Goal: Obtain resource: Download file/media

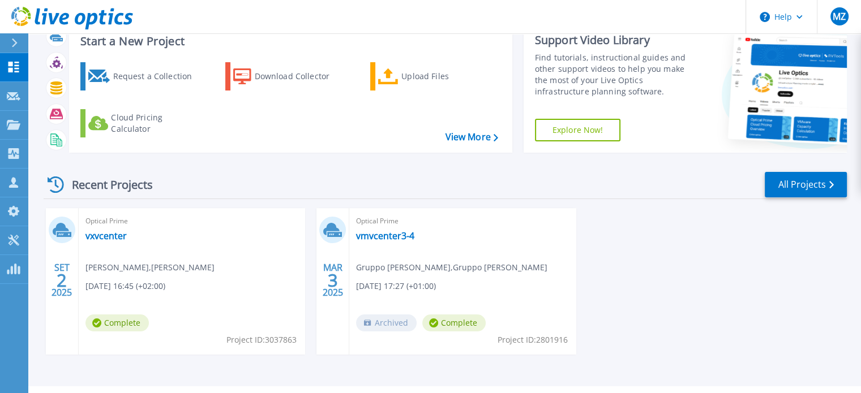
scroll to position [57, 0]
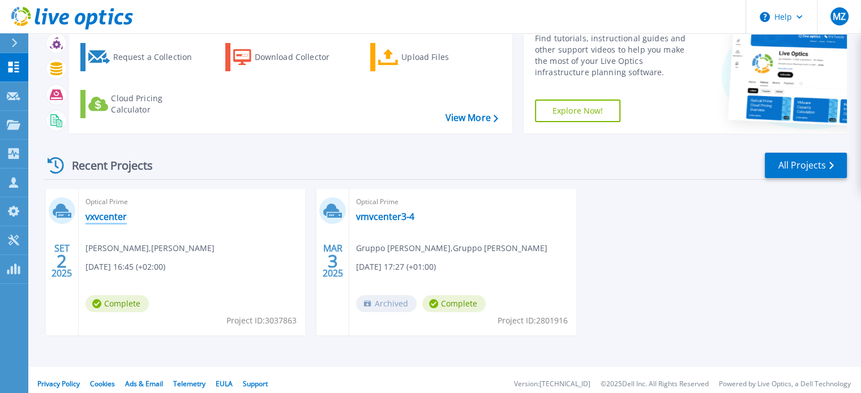
click at [101, 215] on link "vxvcenter" at bounding box center [105, 216] width 41 height 11
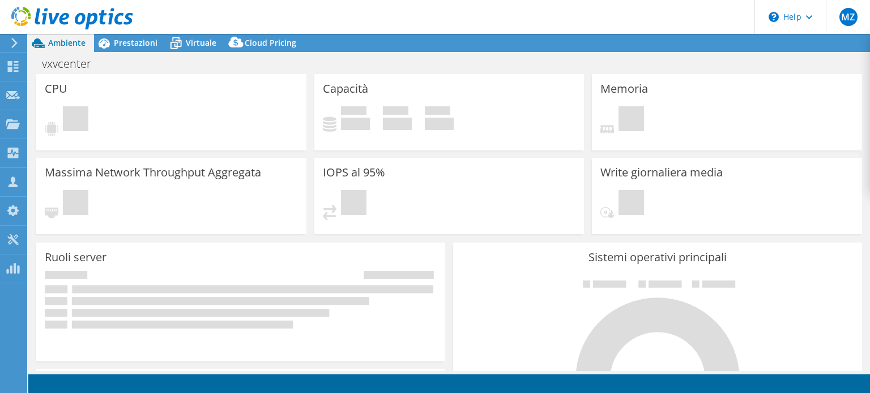
select select "USD"
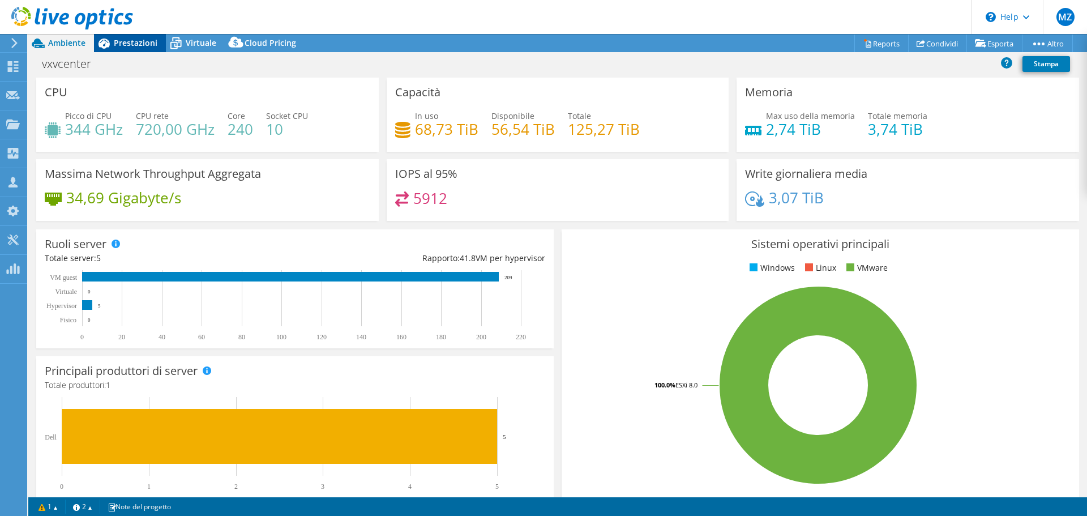
click at [139, 46] on span "Prestazioni" at bounding box center [136, 42] width 44 height 11
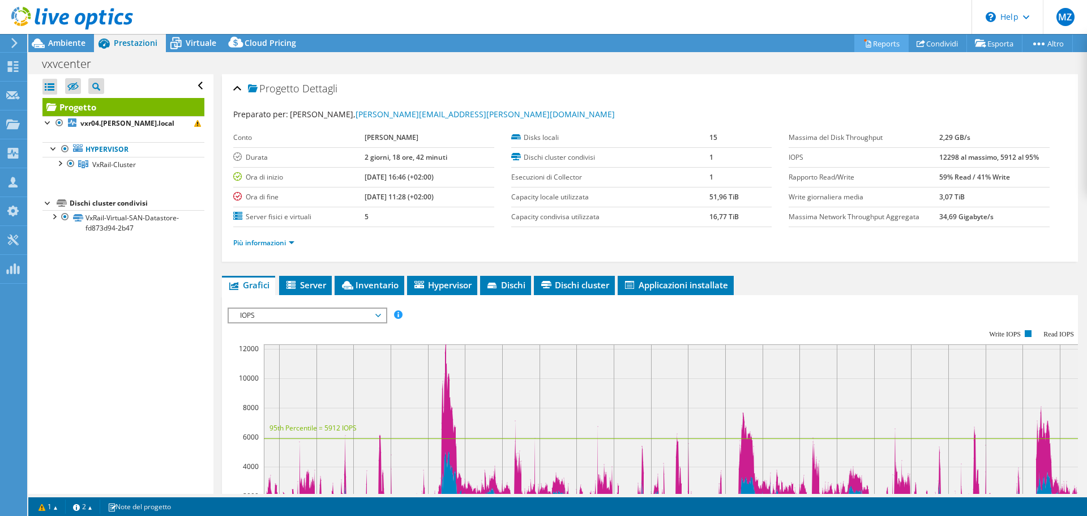
click at [869, 48] on link "Reports" at bounding box center [881, 44] width 54 height 18
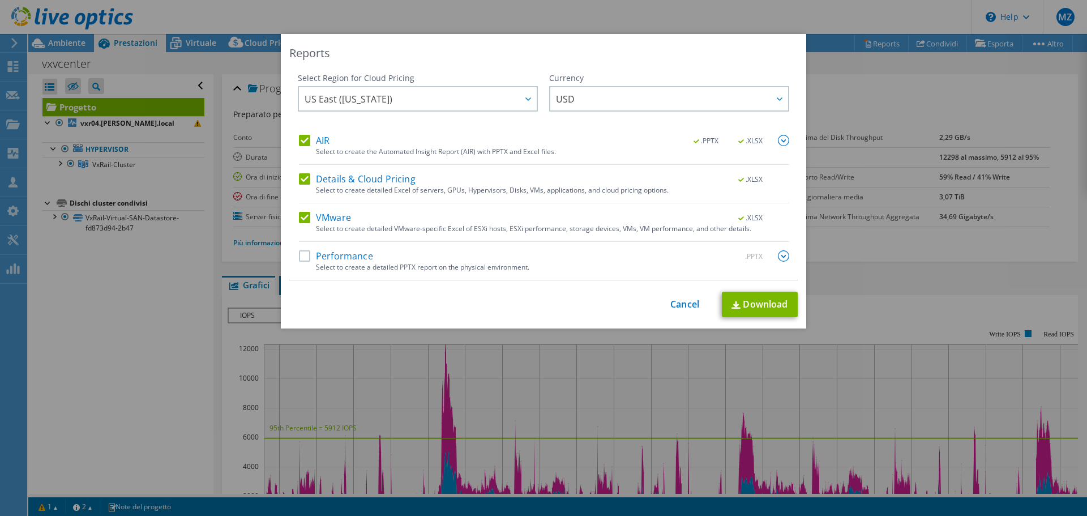
click at [301, 142] on label "AIR" at bounding box center [314, 140] width 31 height 11
click at [0, 0] on input "AIR" at bounding box center [0, 0] width 0 height 0
click at [302, 175] on label "Details & Cloud Pricing" at bounding box center [357, 178] width 117 height 11
click at [0, 0] on input "Details & Cloud Pricing" at bounding box center [0, 0] width 0 height 0
click at [524, 95] on div "US East (Virginia) Asia Pacific (Hong Kong) Asia Pacific (Mumbai) Asia Pacific …" at bounding box center [418, 100] width 240 height 28
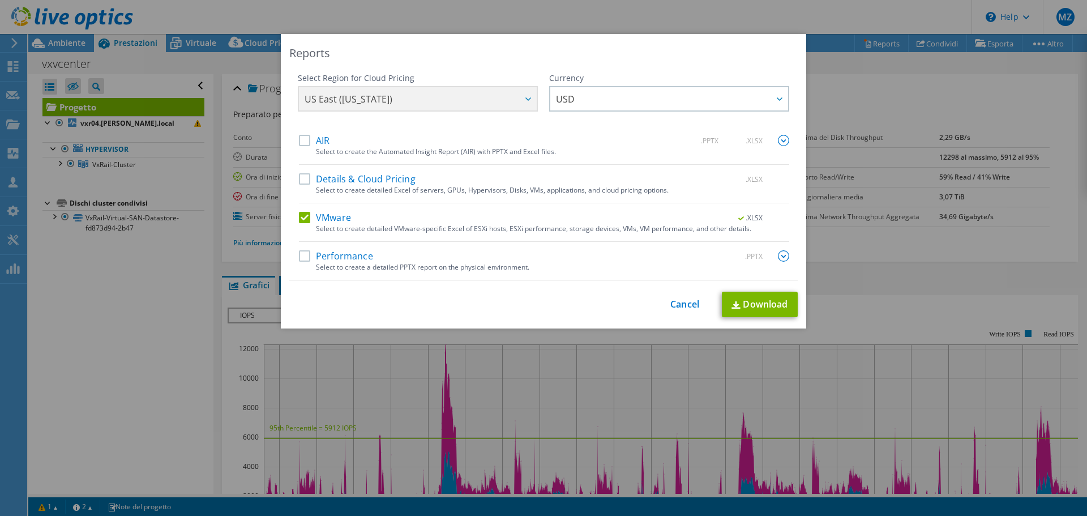
click at [523, 100] on div "US East (Virginia) Asia Pacific (Hong Kong) Asia Pacific (Mumbai) Asia Pacific …" at bounding box center [418, 100] width 240 height 28
click at [778, 95] on div at bounding box center [779, 98] width 18 height 23
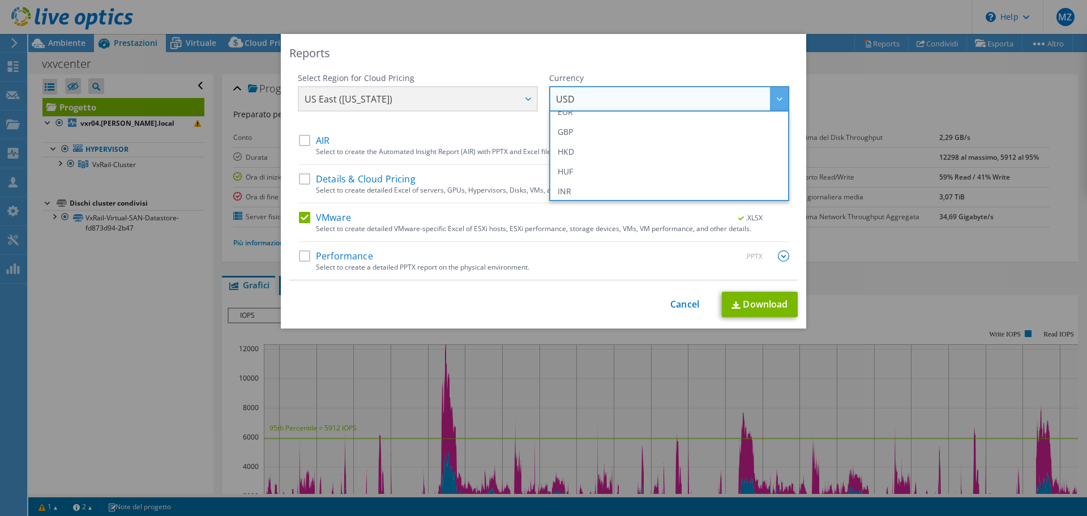
scroll to position [113, 0]
click at [619, 169] on li "EUR" at bounding box center [669, 169] width 234 height 20
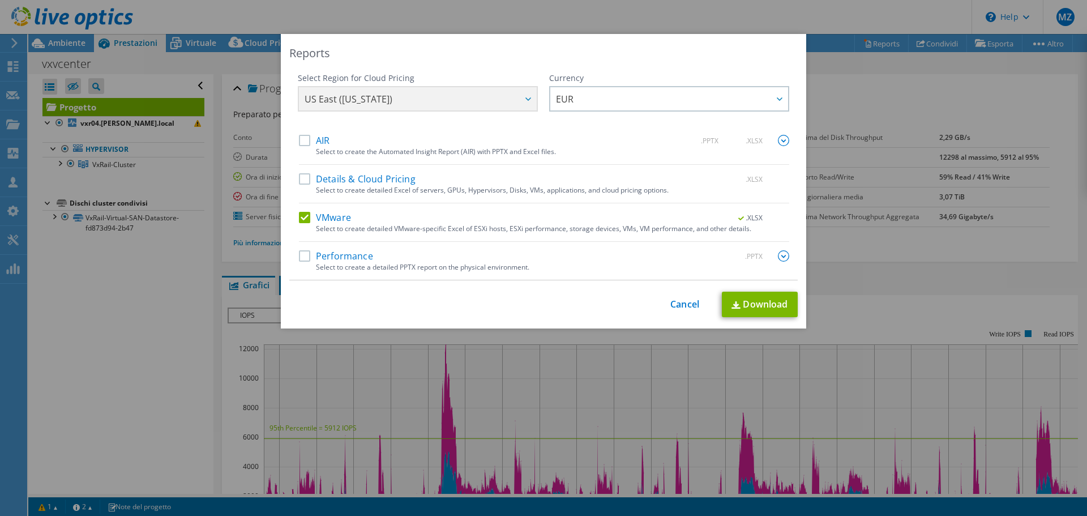
click at [522, 100] on div "US East (Virginia) Asia Pacific (Hong Kong) Asia Pacific (Mumbai) Asia Pacific …" at bounding box center [418, 100] width 240 height 28
click at [305, 258] on label "Performance" at bounding box center [336, 255] width 74 height 11
click at [0, 0] on input "Performance" at bounding box center [0, 0] width 0 height 0
click at [746, 300] on link "Download" at bounding box center [760, 304] width 76 height 25
click at [688, 299] on link "Cancel" at bounding box center [684, 304] width 29 height 11
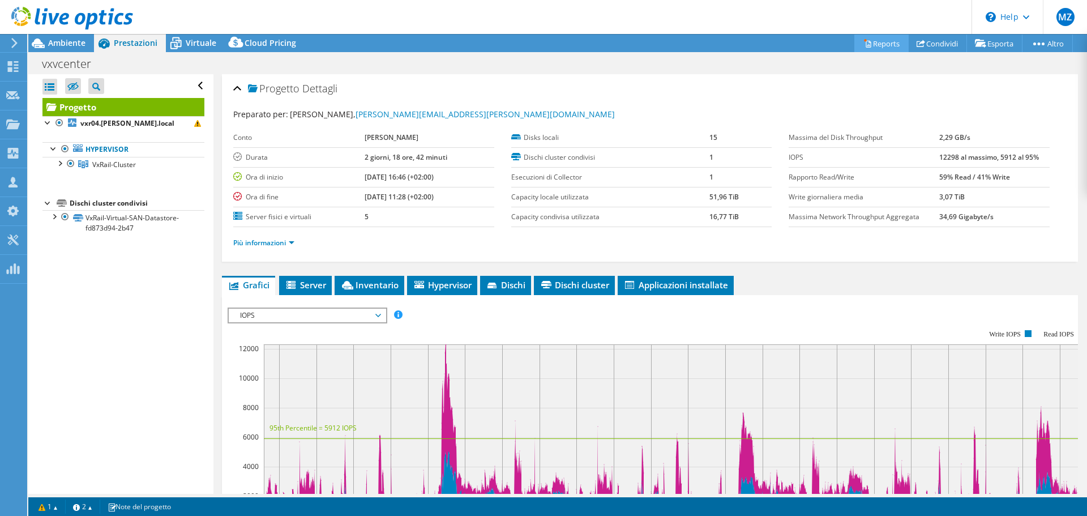
click at [869, 44] on link "Reports" at bounding box center [881, 44] width 54 height 18
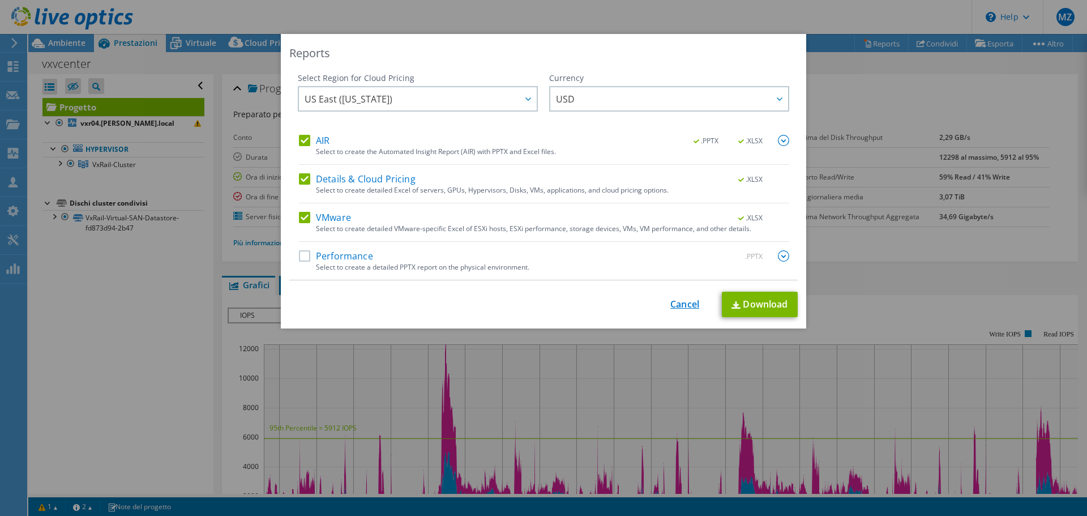
click at [670, 309] on link "Cancel" at bounding box center [684, 304] width 29 height 11
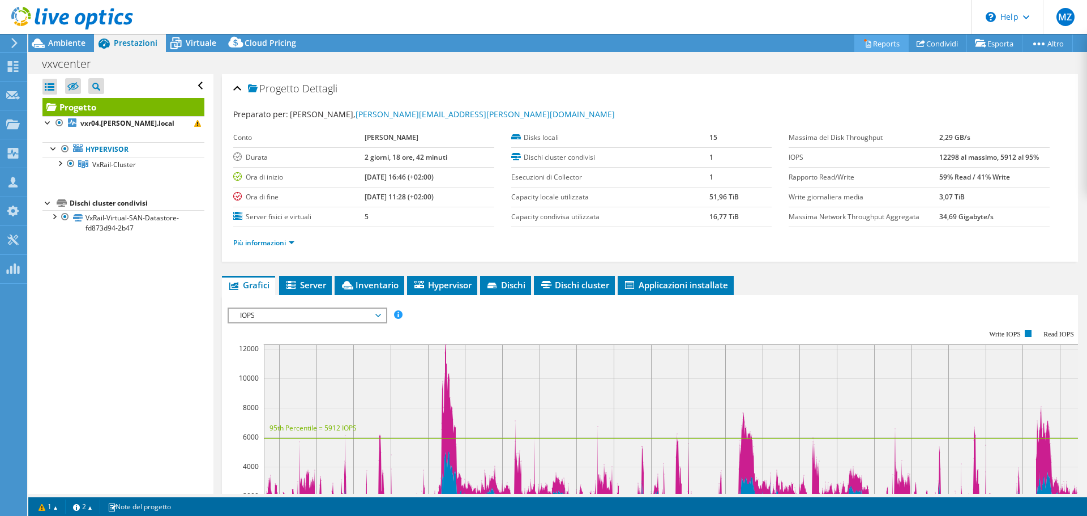
click at [863, 38] on link "Reports" at bounding box center [881, 44] width 54 height 18
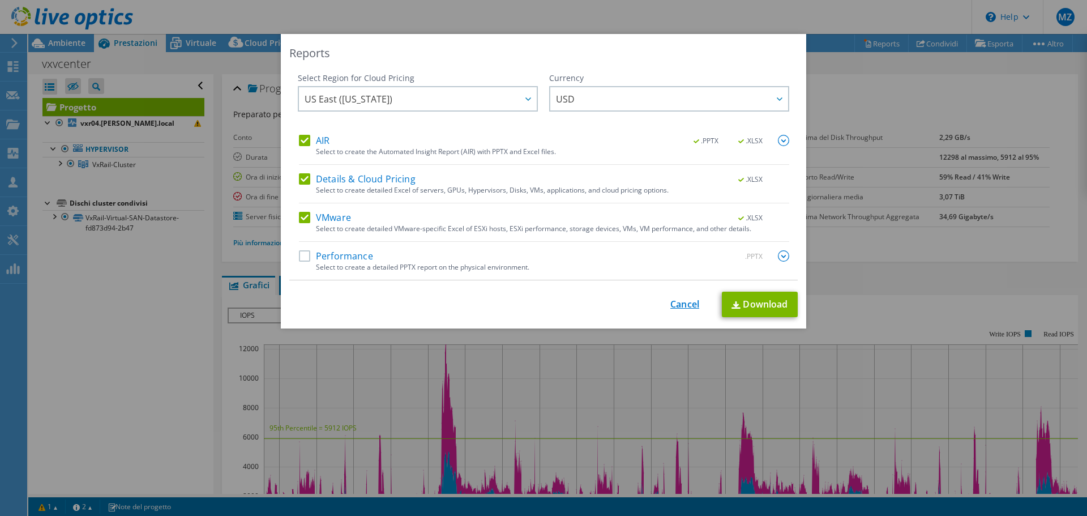
click at [682, 307] on link "Cancel" at bounding box center [684, 304] width 29 height 11
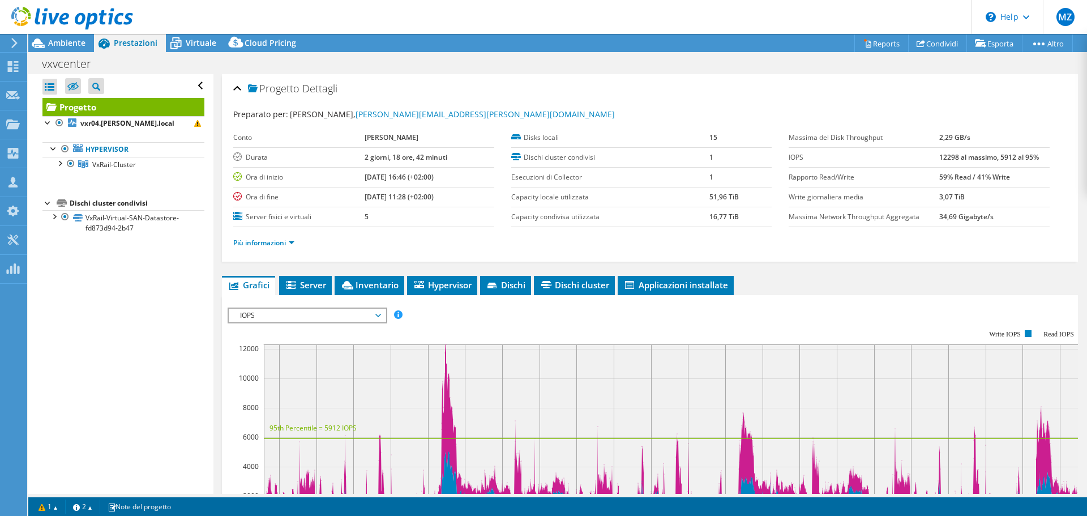
click at [383, 319] on span "IOPS" at bounding box center [307, 316] width 157 height 14
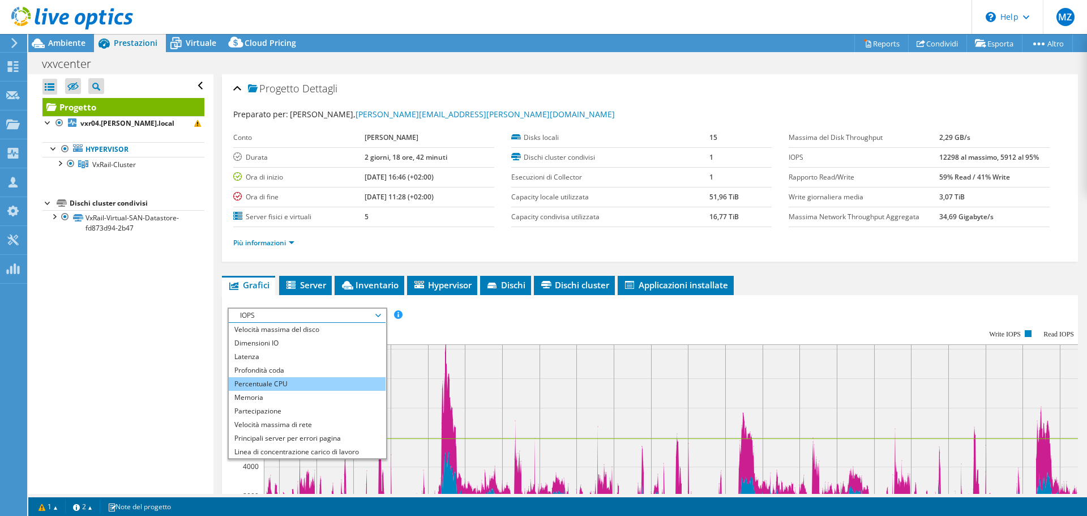
scroll to position [0, 0]
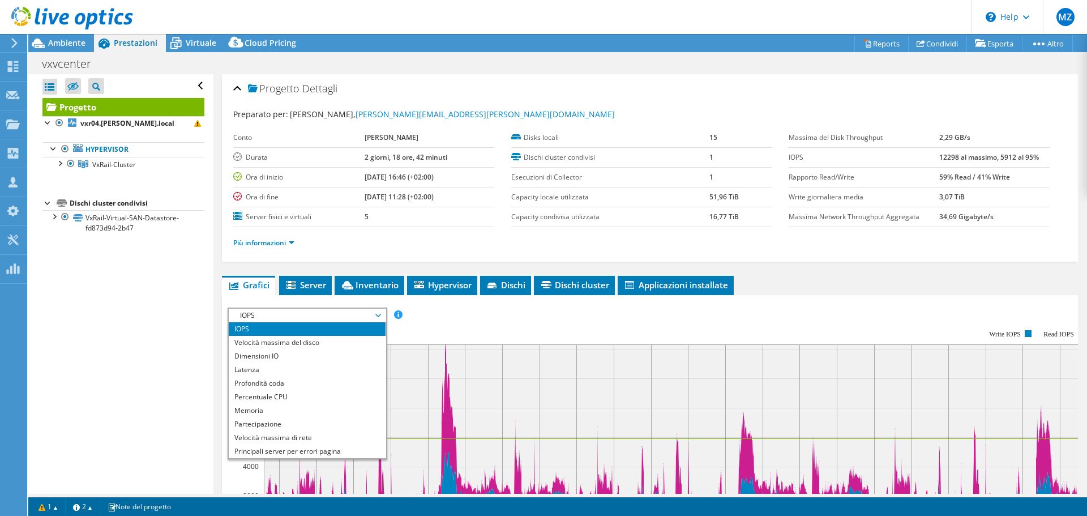
click at [438, 322] on rect at bounding box center [659, 427] width 863 height 226
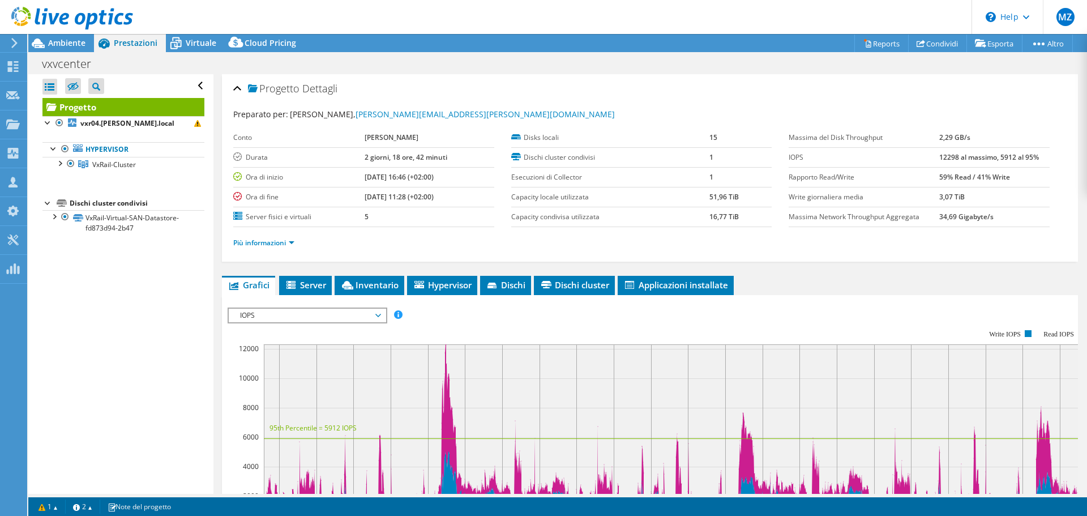
click at [383, 313] on span "IOPS" at bounding box center [307, 316] width 157 height 14
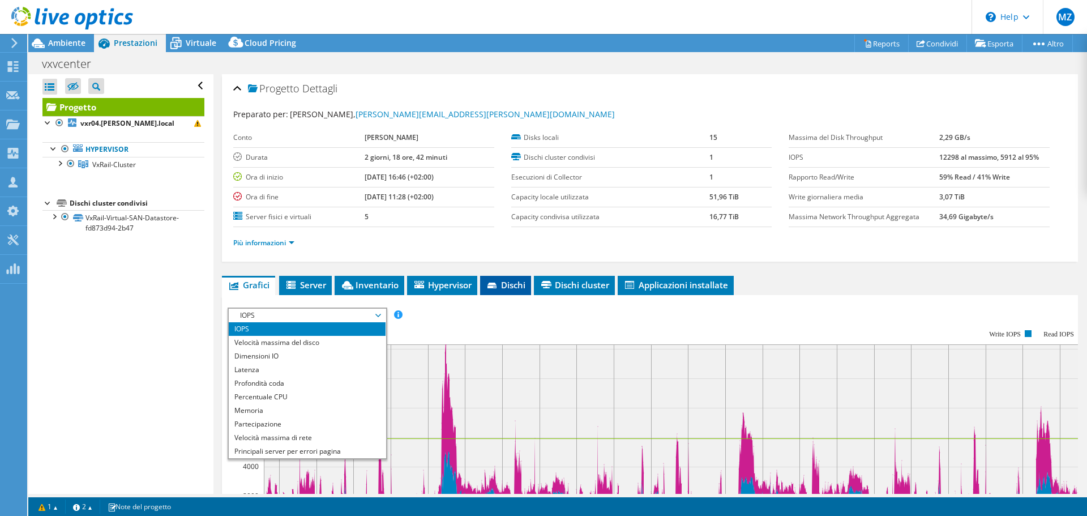
click at [493, 289] on icon at bounding box center [492, 285] width 11 height 7
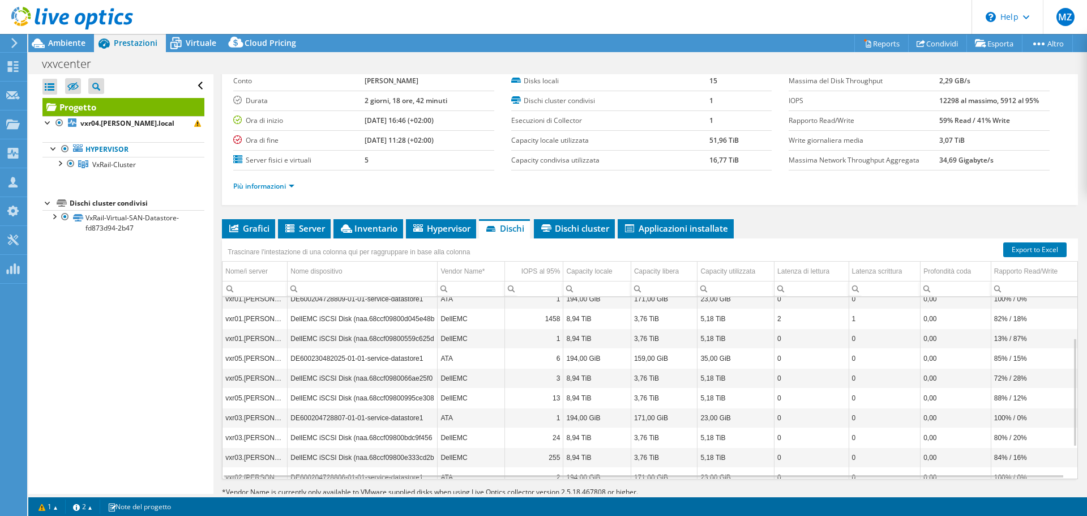
scroll to position [85, 0]
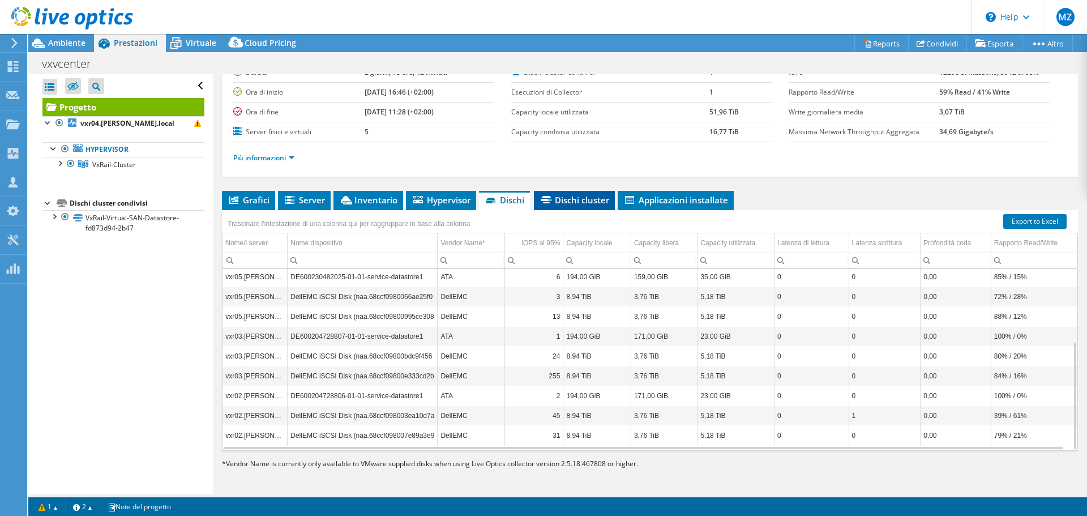
click at [559, 202] on span "Dischi cluster" at bounding box center [575, 199] width 70 height 11
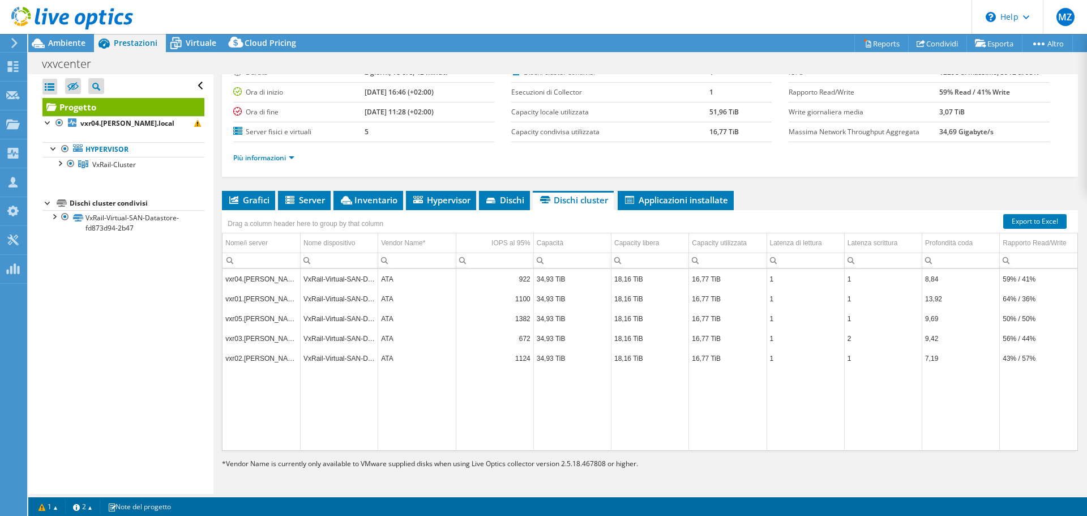
click at [516, 210] on div "Drag a column header here to group by that column" at bounding box center [650, 217] width 856 height 15
click at [513, 206] on li "Dischi" at bounding box center [504, 200] width 51 height 19
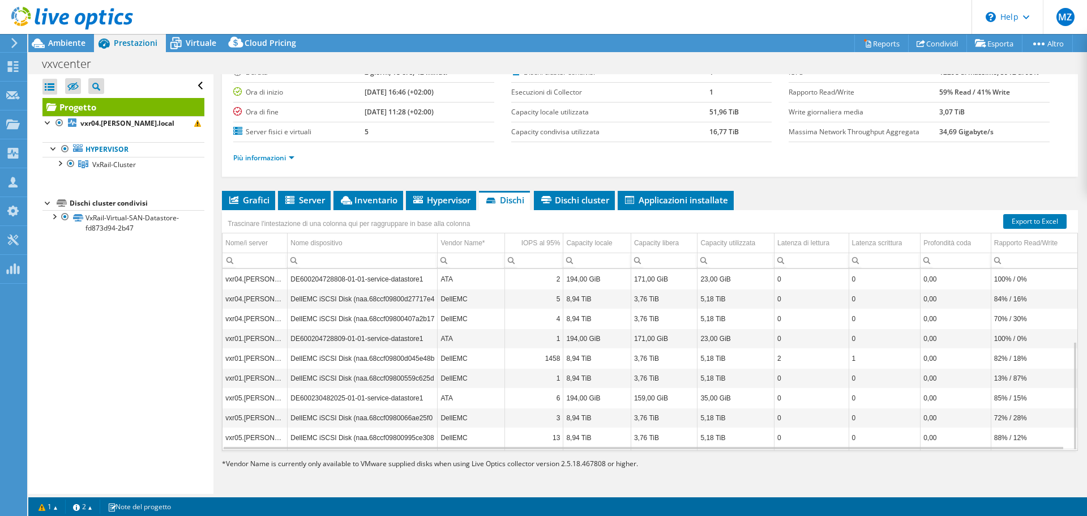
scroll to position [121, 0]
